Goal: Task Accomplishment & Management: Use online tool/utility

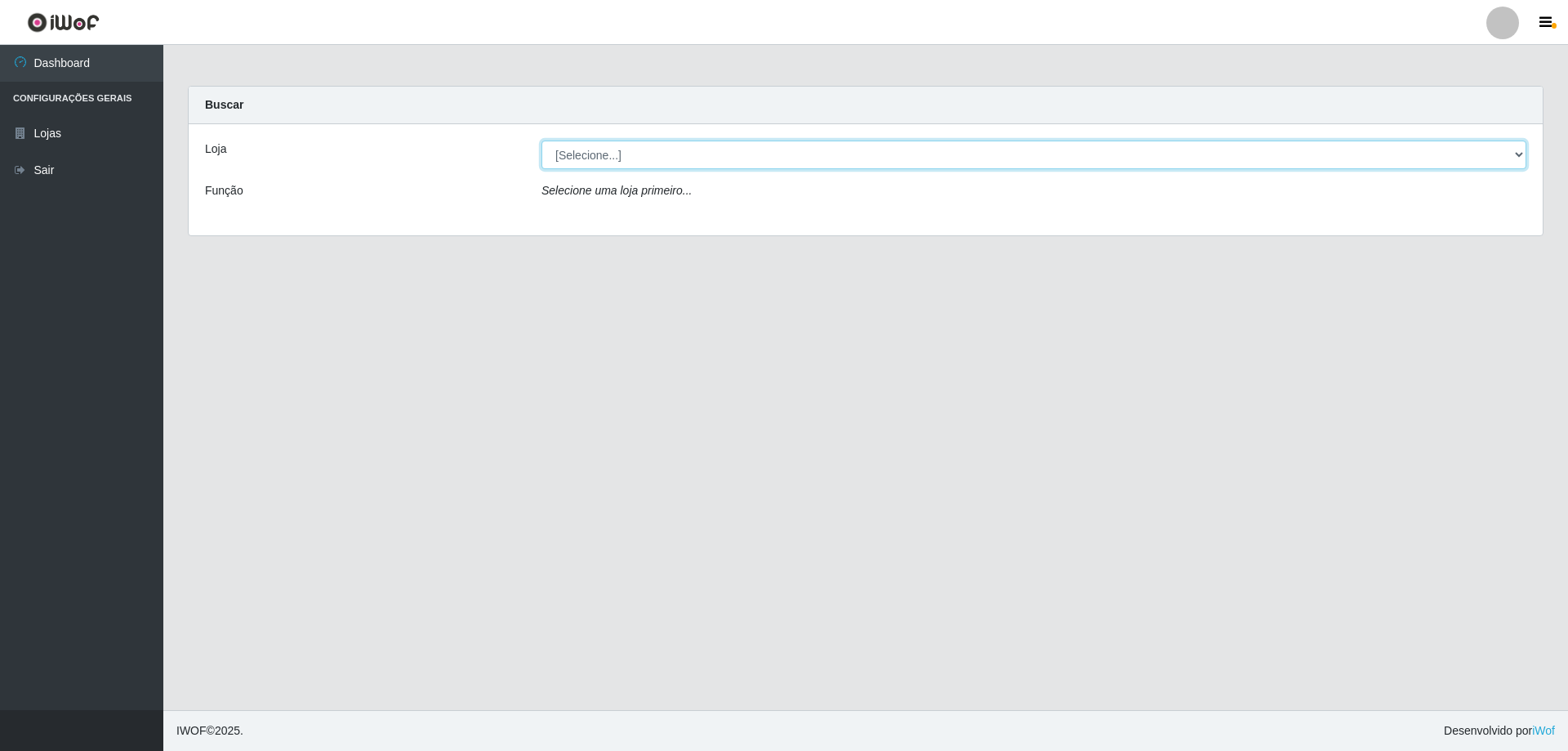
click at [719, 158] on select "[Selecione...] SuperShow Bis - Avenida 6 SuperShow [GEOGRAPHIC_DATA]" at bounding box center [1033, 155] width 984 height 28
select select "60"
click at [541, 141] on select "[Selecione...] SuperShow Bis - Avenida 6 SuperShow [GEOGRAPHIC_DATA]" at bounding box center [1033, 155] width 984 height 28
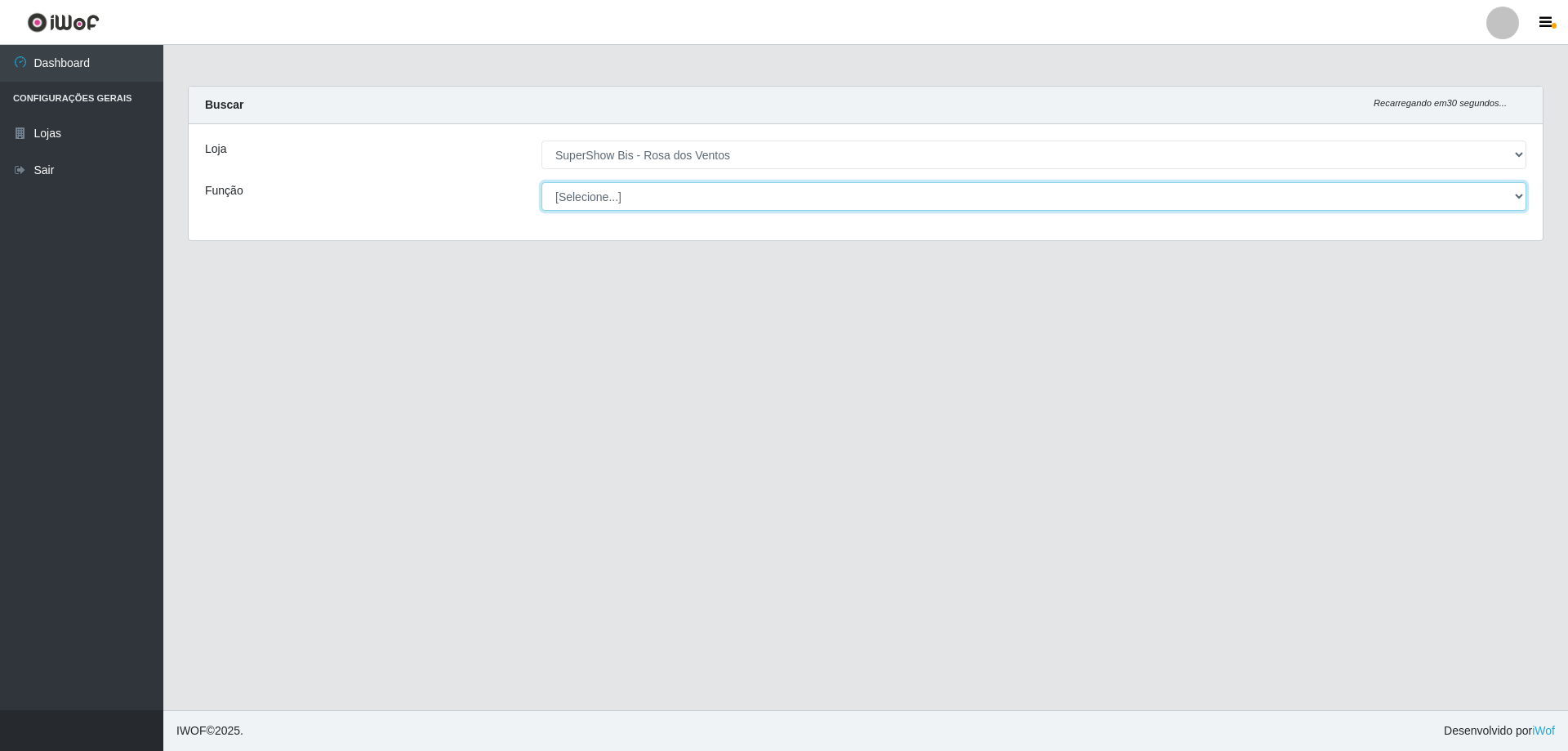
click at [692, 190] on select "[Selecione...] ASG ASG + ASG ++ Auxiliar de Cozinha Balconista de Açougue Balco…" at bounding box center [1033, 197] width 984 height 28
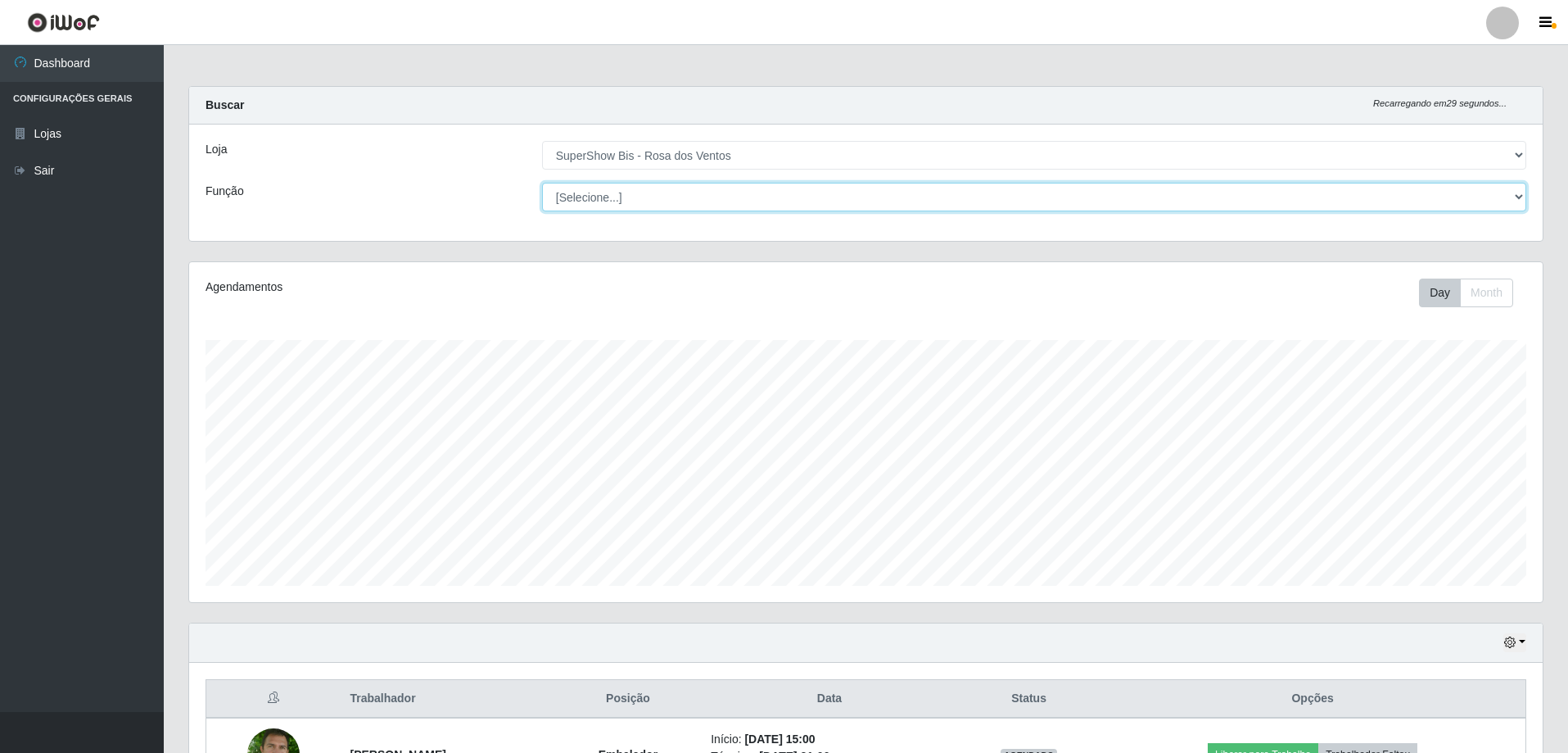
scroll to position [340, 1354]
select select "1"
click at [542, 183] on select "[Selecione...] ASG ASG + ASG ++ Auxiliar de Cozinha Balconista de Açougue Balco…" at bounding box center [1034, 197] width 984 height 29
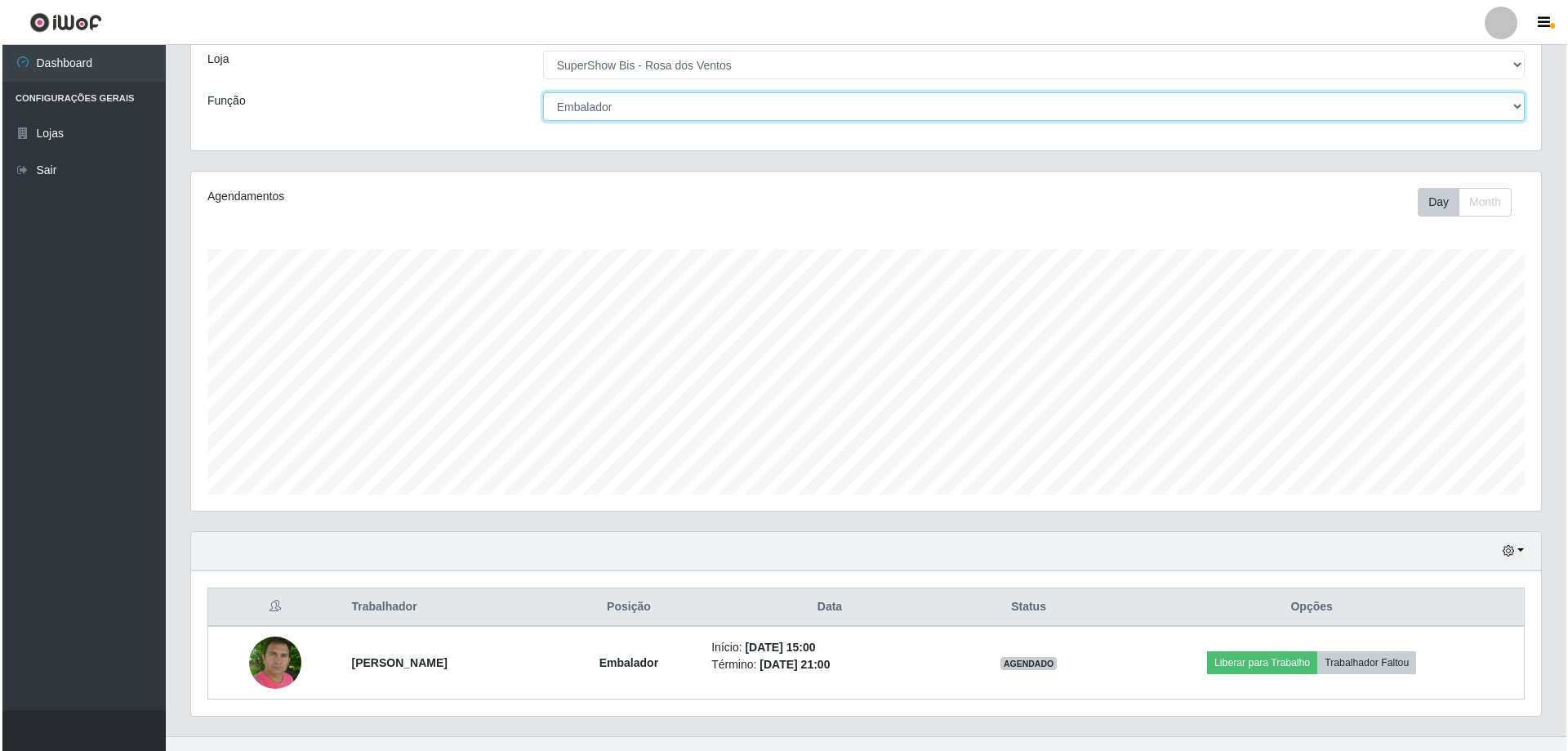
scroll to position [116, 0]
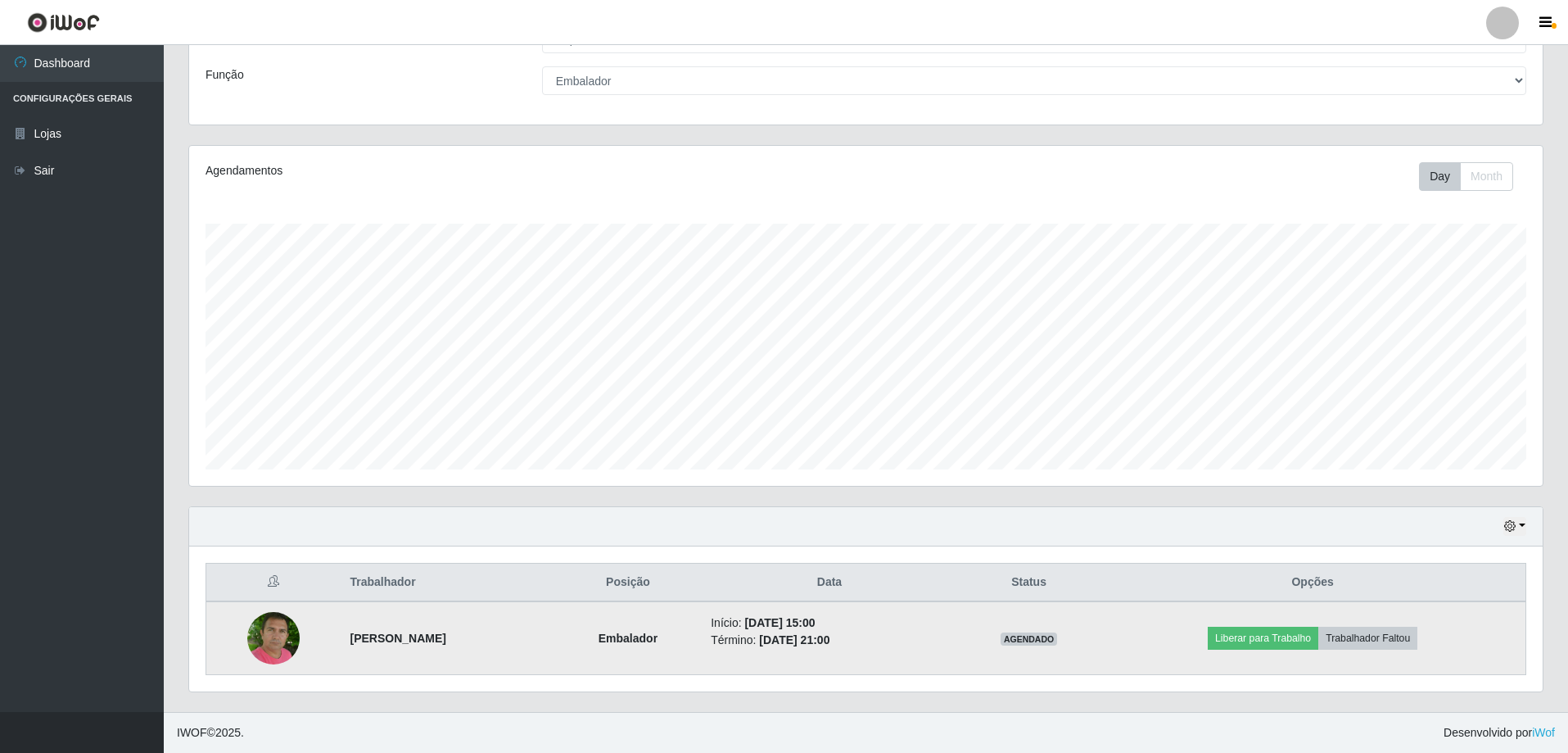
click at [272, 637] on img at bounding box center [273, 638] width 52 height 59
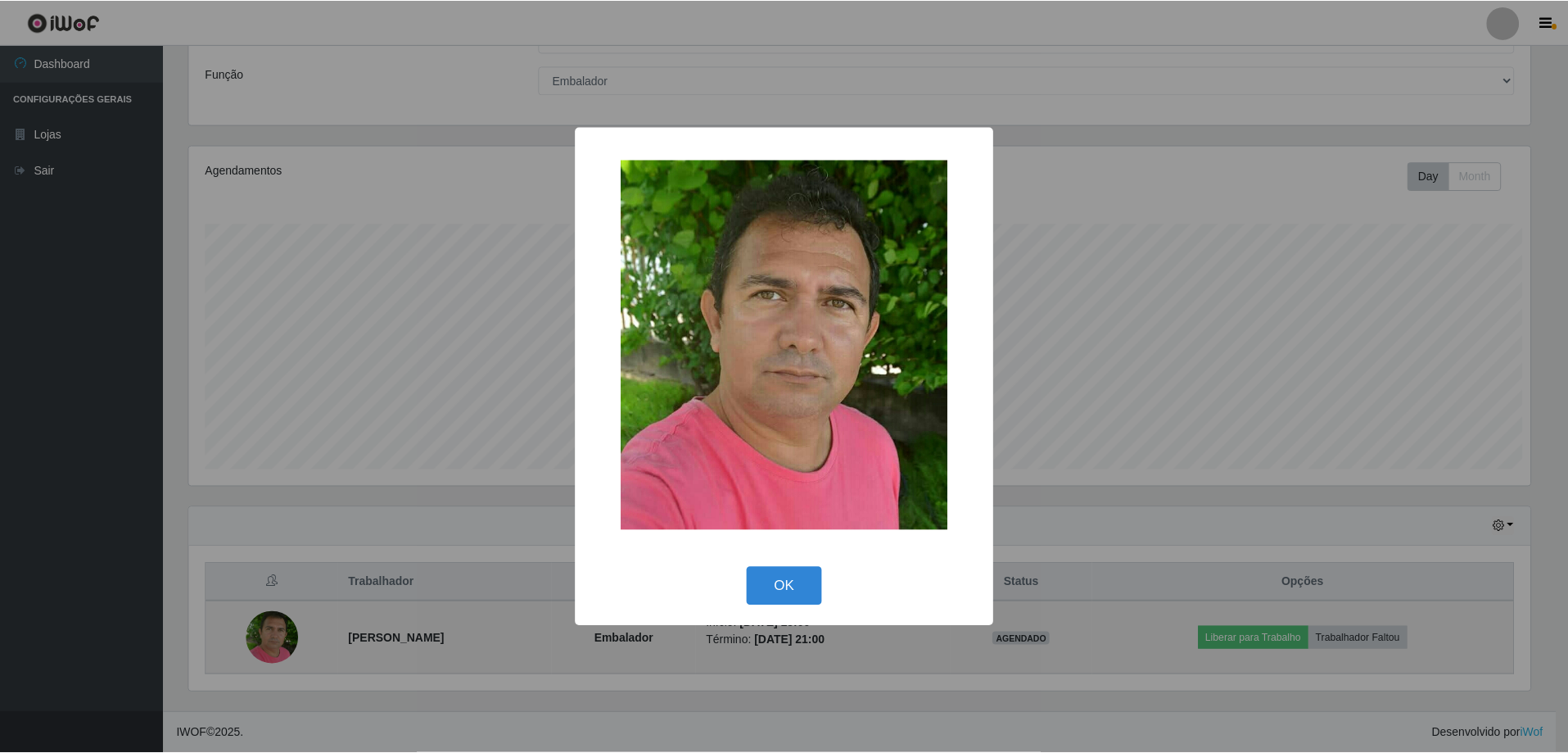
scroll to position [340, 1345]
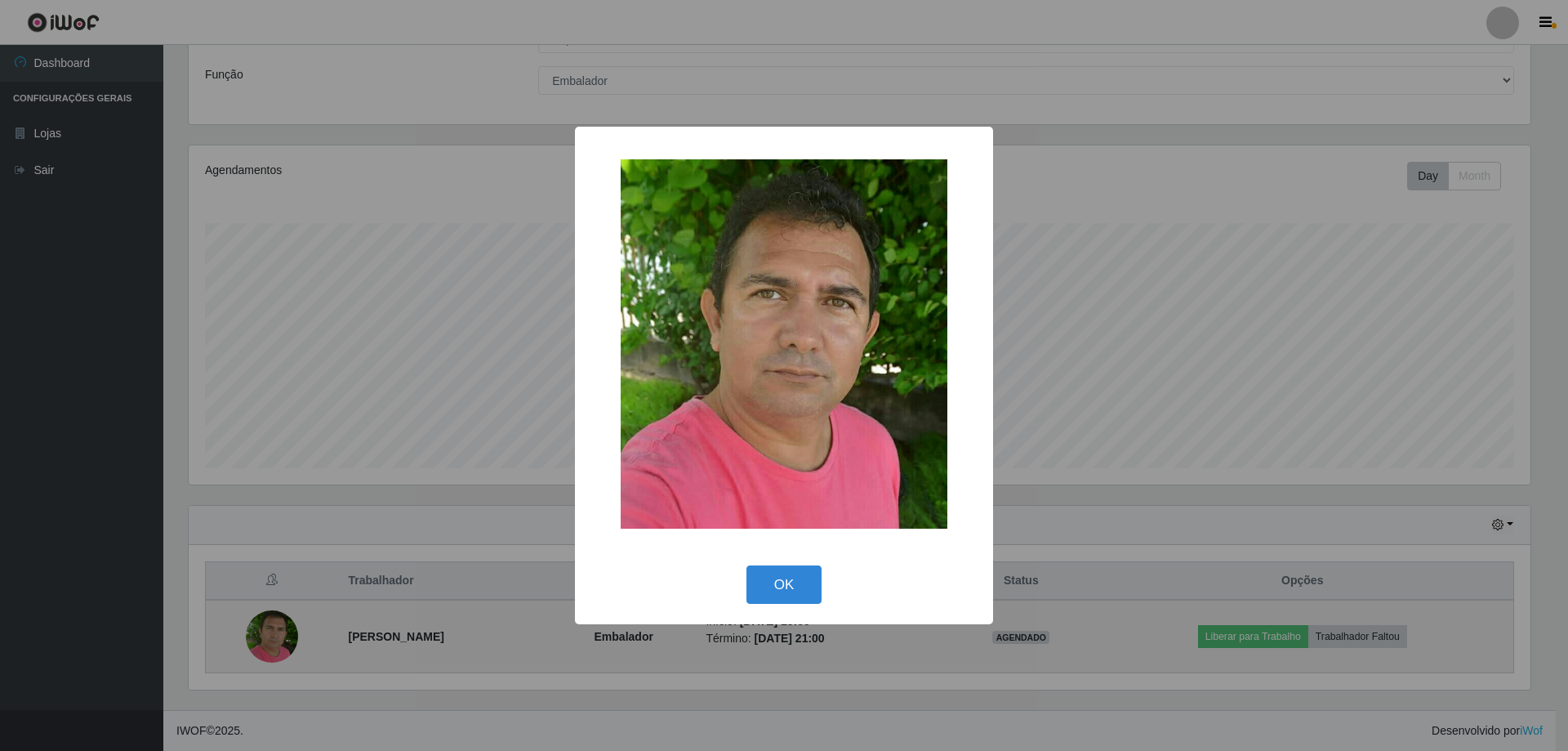
click at [271, 635] on div "× OK Cancel" at bounding box center [784, 375] width 1568 height 751
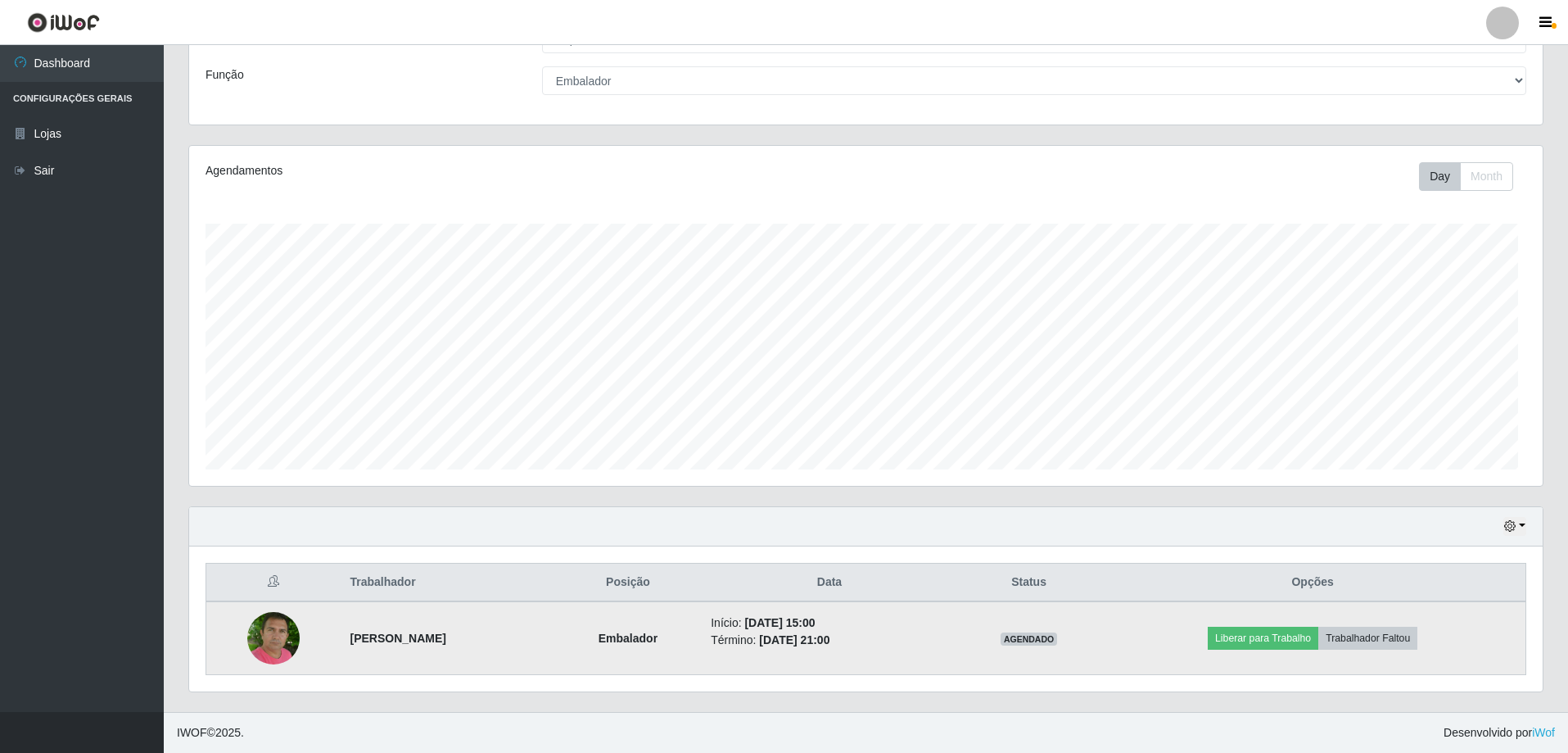
scroll to position [340, 1354]
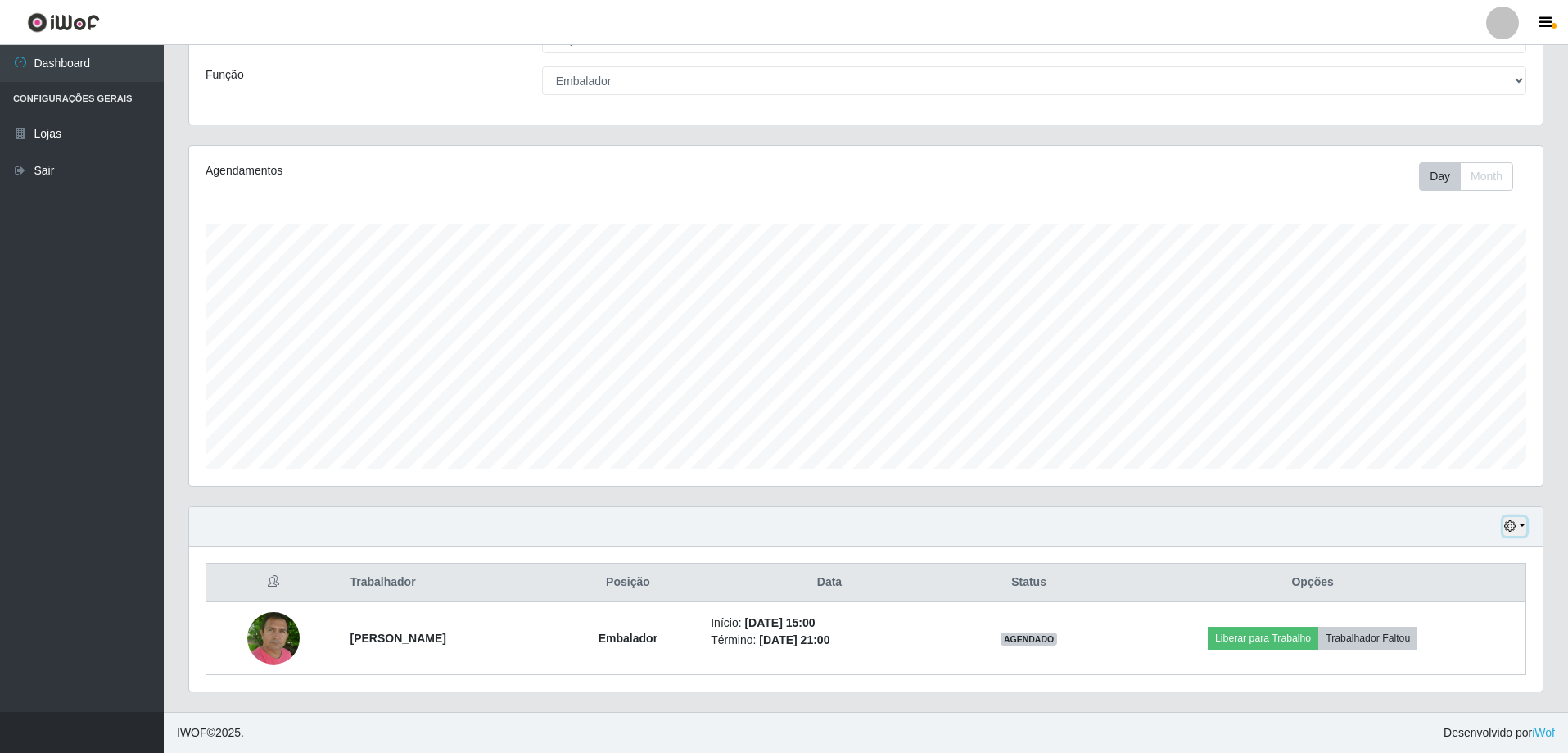
click at [1520, 519] on button "button" at bounding box center [1515, 526] width 23 height 19
click at [1454, 428] on button "3 dias" at bounding box center [1461, 430] width 129 height 34
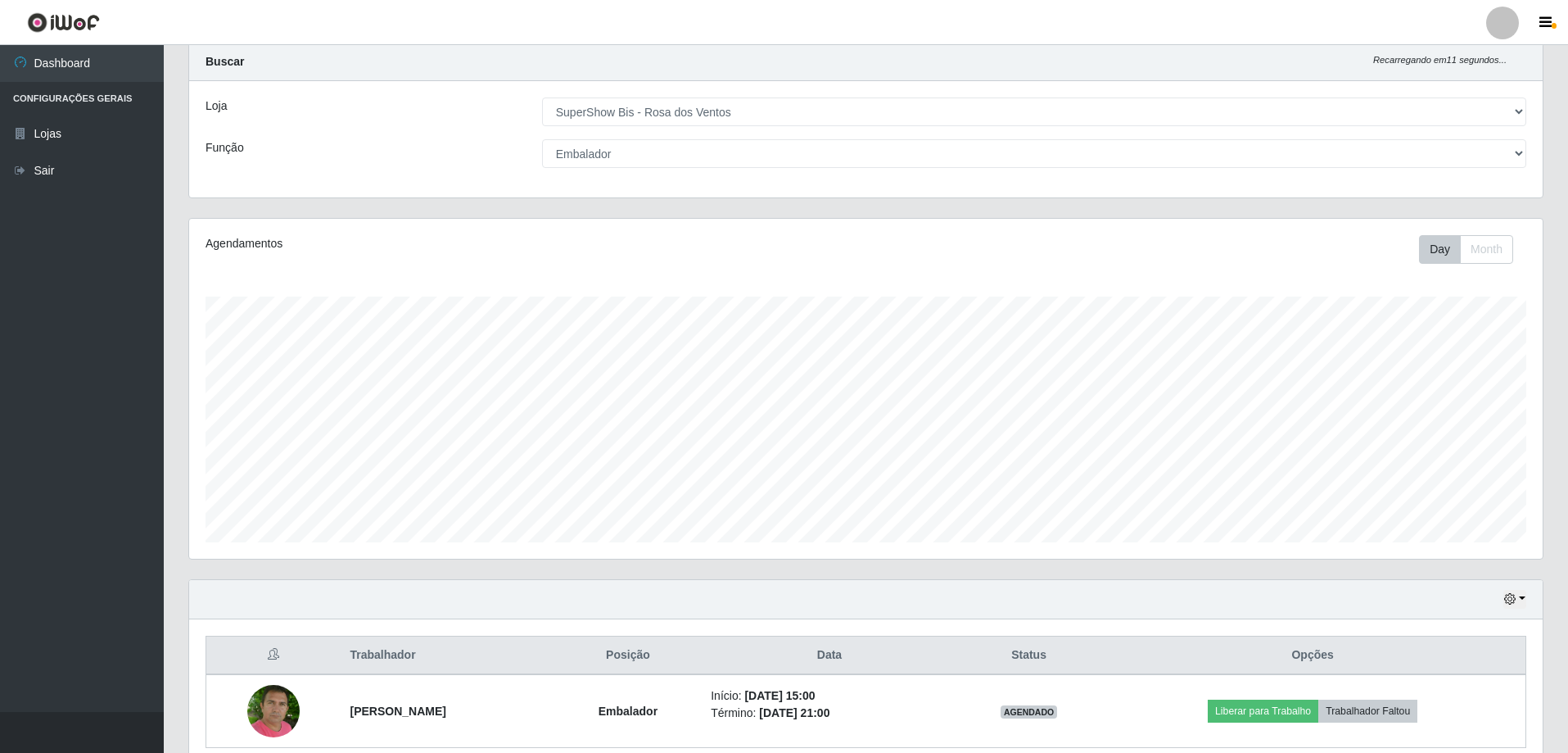
scroll to position [116, 0]
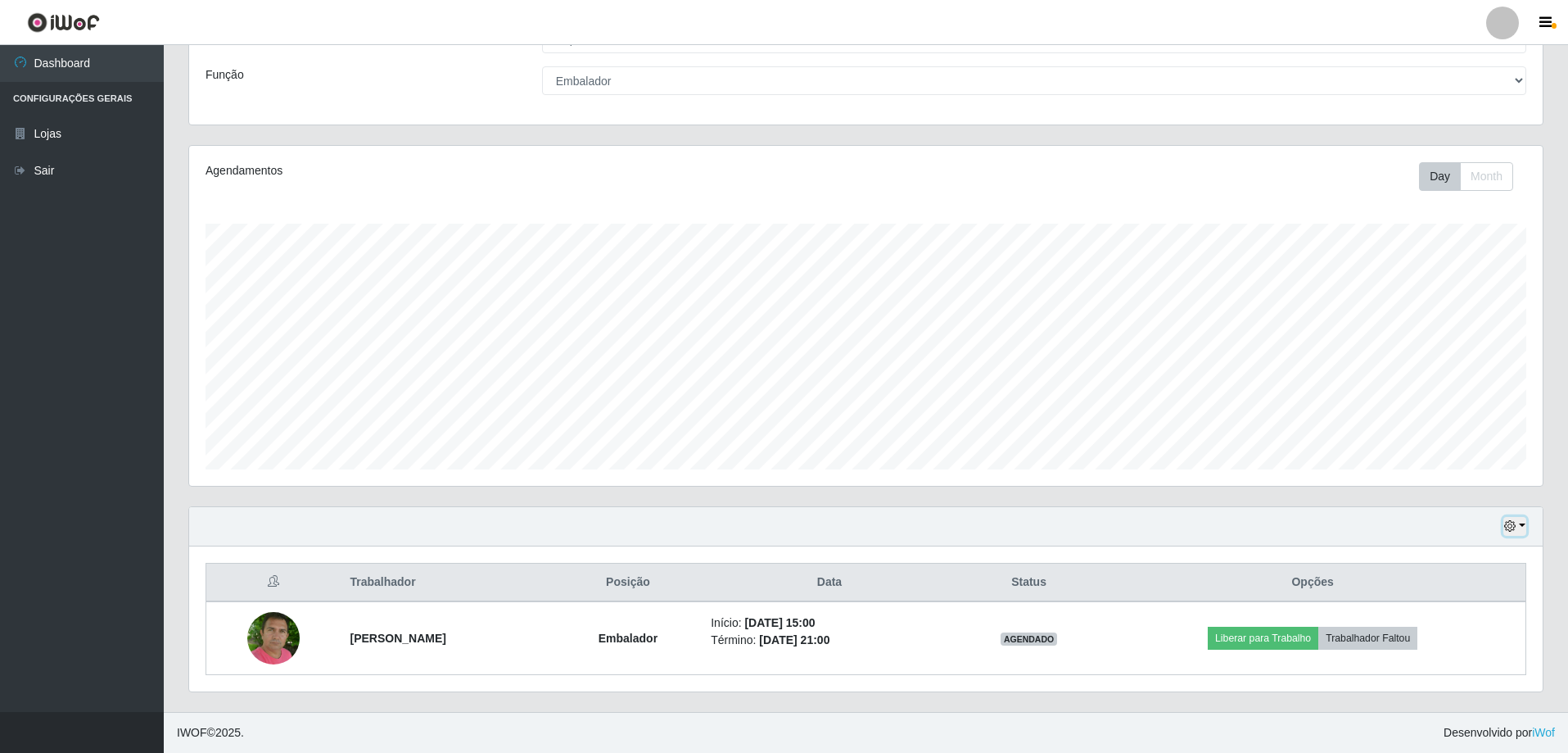
click at [1523, 527] on button "button" at bounding box center [1515, 526] width 23 height 19
